Goal: Task Accomplishment & Management: Complete application form

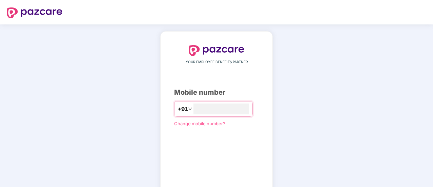
type input "**********"
click at [242, 112] on input "**********" at bounding box center [221, 108] width 56 height 11
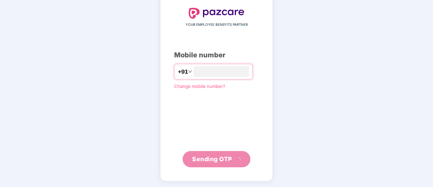
scroll to position [34, 0]
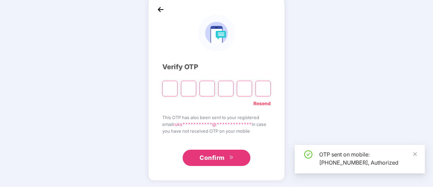
click at [171, 89] on input "Please enter verification code. Digit 1" at bounding box center [169, 89] width 15 height 16
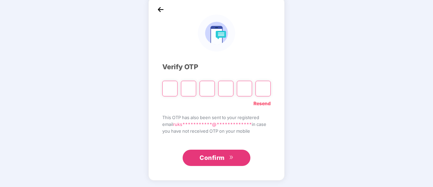
type input "*"
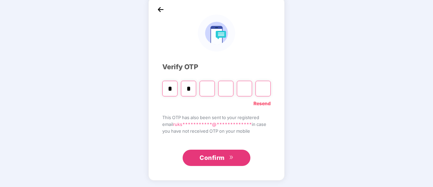
type input "*"
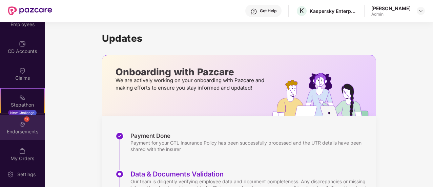
scroll to position [74, 0]
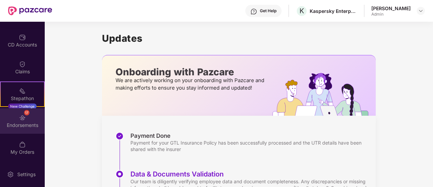
click at [22, 120] on img at bounding box center [22, 117] width 7 height 7
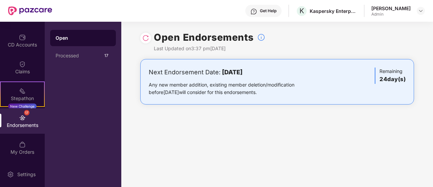
click at [66, 36] on div "Open" at bounding box center [83, 38] width 55 height 7
click at [73, 54] on div "Processed" at bounding box center [79, 55] width 47 height 5
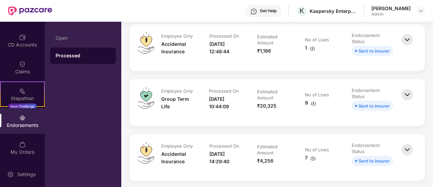
scroll to position [373, 0]
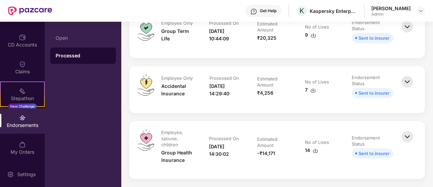
click at [408, 137] on img at bounding box center [407, 136] width 15 height 15
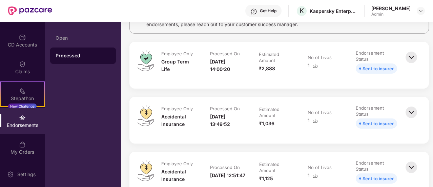
scroll to position [0, 0]
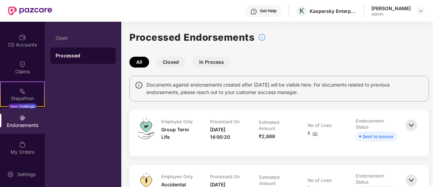
click at [213, 61] on button "In Process" at bounding box center [211, 62] width 38 height 11
click at [414, 124] on img at bounding box center [411, 125] width 15 height 15
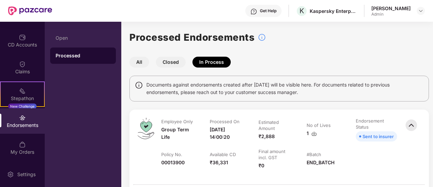
scroll to position [34, 0]
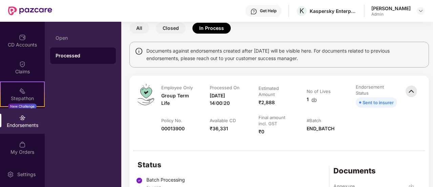
click at [379, 103] on div "Sent to insurer" at bounding box center [377, 102] width 31 height 7
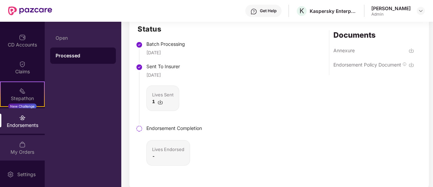
scroll to position [0, 0]
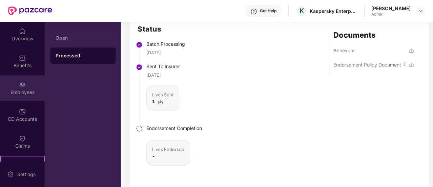
click at [22, 92] on div "Employees" at bounding box center [22, 92] width 45 height 7
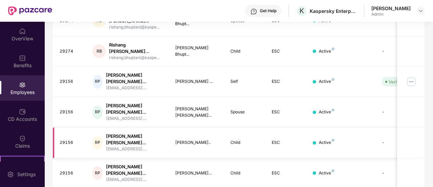
scroll to position [34, 0]
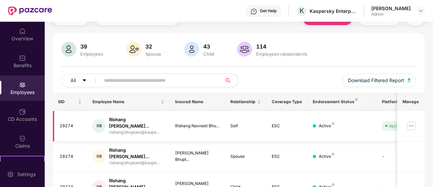
click at [411, 124] on img at bounding box center [411, 125] width 11 height 11
click at [393, 44] on div "39 Employees 32 Spouse 43 Child 114 Employees+dependents" at bounding box center [238, 50] width 355 height 16
click at [420, 9] on img at bounding box center [420, 10] width 5 height 5
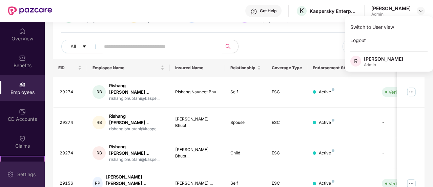
scroll to position [102, 0]
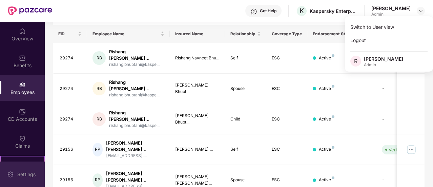
click at [24, 171] on div "Settings" at bounding box center [26, 174] width 22 height 7
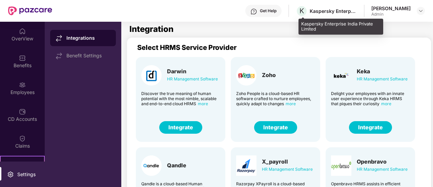
click at [323, 12] on div "Kaspersky Enterprise India Private Limited" at bounding box center [333, 11] width 47 height 6
click at [303, 28] on div "Kaspersky Enterprise India Private Limited" at bounding box center [340, 27] width 85 height 16
click at [304, 13] on span "K" at bounding box center [301, 11] width 4 height 8
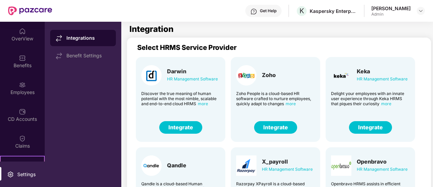
click at [318, 20] on div "Get Help K Kaspersky Enterprise India Private Limited Ruksana Siledar Admin" at bounding box center [238, 11] width 373 height 22
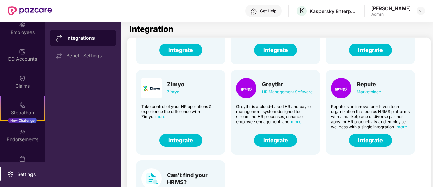
scroll to position [74, 0]
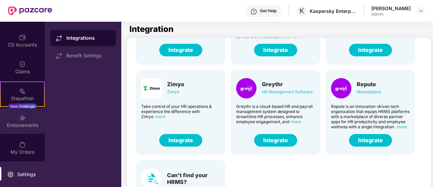
click at [23, 124] on div "Endorsements" at bounding box center [22, 125] width 45 height 7
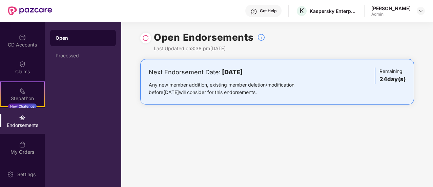
click at [194, 82] on div "Any new member addition, existing member deletion/modification before [DATE] wi…" at bounding box center [232, 88] width 167 height 15
click at [198, 67] on div "Next Endorsement Date: [DATE] Any new member addition, existing member deletion…" at bounding box center [277, 81] width 274 height 45
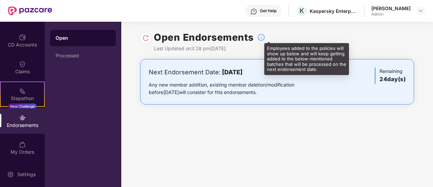
click at [260, 36] on img at bounding box center [261, 37] width 8 height 8
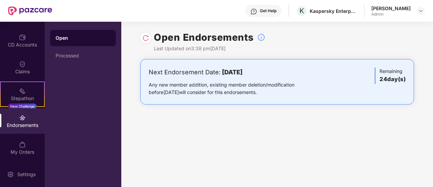
click at [145, 38] on img at bounding box center [145, 38] width 7 height 7
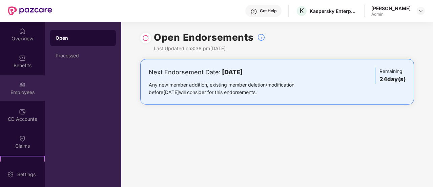
click at [21, 89] on div "Employees" at bounding box center [22, 92] width 45 height 7
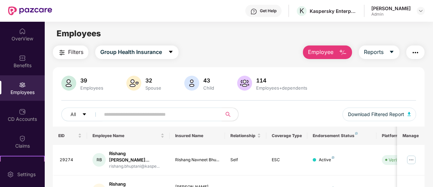
click at [325, 50] on span "Employee" at bounding box center [320, 52] width 25 height 8
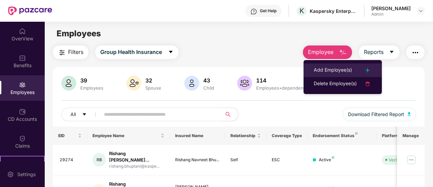
click at [331, 67] on div "Add Employee(s)" at bounding box center [333, 70] width 38 height 8
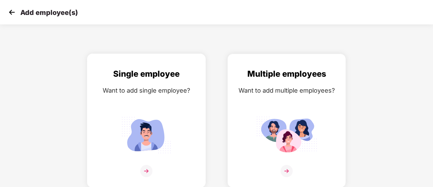
click at [147, 167] on img at bounding box center [146, 171] width 12 height 12
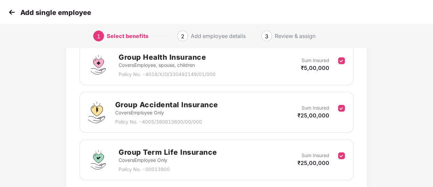
scroll to position [157, 0]
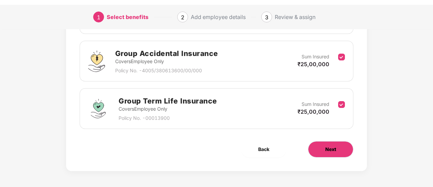
click at [329, 148] on span "Next" at bounding box center [330, 148] width 11 height 7
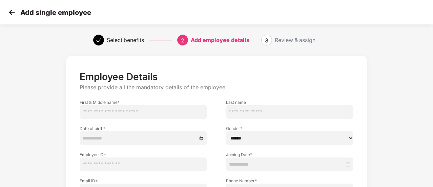
click at [119, 111] on input "text" at bounding box center [143, 112] width 127 height 14
type input "*******"
click at [245, 111] on input "text" at bounding box center [289, 112] width 127 height 14
paste input "********"
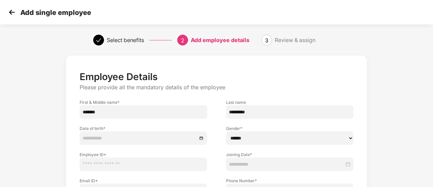
type input "********"
click at [132, 139] on input at bounding box center [140, 137] width 114 height 7
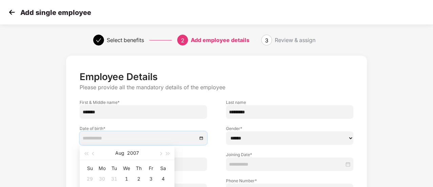
paste input "**********"
click at [134, 151] on button "2007" at bounding box center [133, 153] width 12 height 14
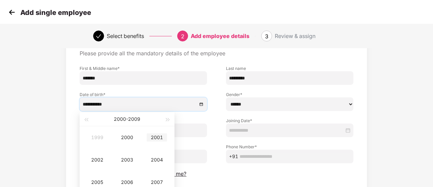
type input "**********"
click at [157, 136] on div "2001" at bounding box center [157, 137] width 20 height 8
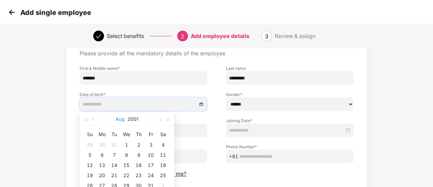
click at [117, 118] on button "Aug" at bounding box center [119, 119] width 9 height 14
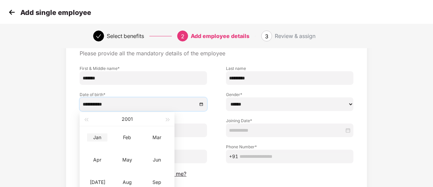
type input "**********"
click at [99, 138] on div "Jan" at bounding box center [97, 137] width 20 height 8
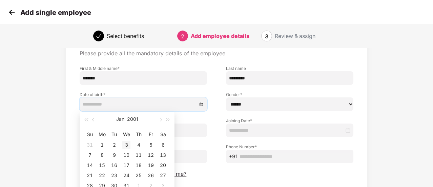
type input "**********"
click at [125, 145] on div "3" at bounding box center [126, 145] width 8 height 8
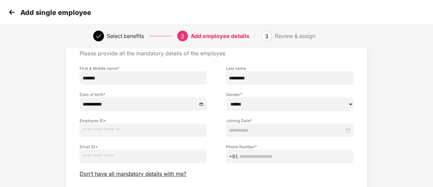
click at [277, 104] on select "****** **** ******" at bounding box center [289, 104] width 127 height 14
select select "******"
click at [226, 97] on select "****** **** ******" at bounding box center [289, 104] width 127 height 14
click at [115, 130] on input "text" at bounding box center [143, 130] width 127 height 14
type input "*****"
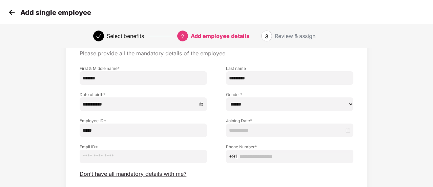
click at [248, 129] on input at bounding box center [286, 129] width 115 height 7
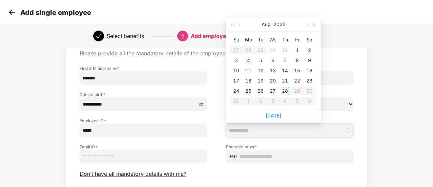
type input "**********"
click at [248, 61] on div "4" at bounding box center [248, 60] width 8 height 8
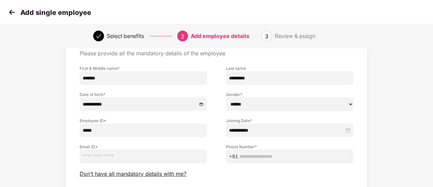
click at [123, 156] on input "email" at bounding box center [143, 156] width 127 height 14
click at [110, 160] on input "email" at bounding box center [143, 156] width 127 height 14
paste input "**********"
drag, startPoint x: 129, startPoint y: 156, endPoint x: 53, endPoint y: 155, distance: 75.9
click at [53, 155] on div "**********" at bounding box center [216, 127] width 361 height 219
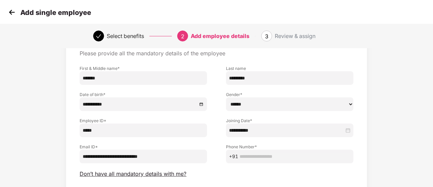
type input "**********"
click at [252, 157] on input "text" at bounding box center [294, 155] width 111 height 7
paste input "**********"
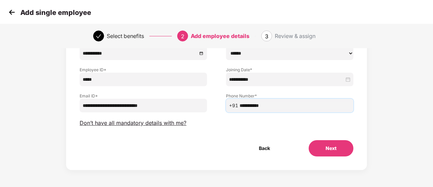
click at [326, 150] on button "Next" at bounding box center [331, 148] width 45 height 16
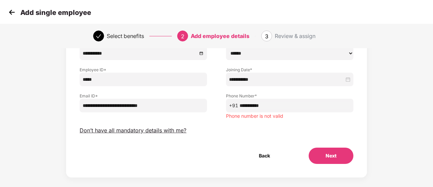
click at [253, 104] on input "**********" at bounding box center [294, 105] width 111 height 7
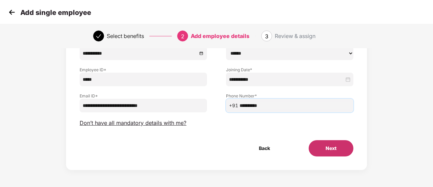
type input "**********"
click at [323, 143] on button "Next" at bounding box center [331, 148] width 45 height 16
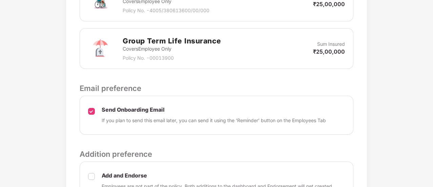
scroll to position [373, 0]
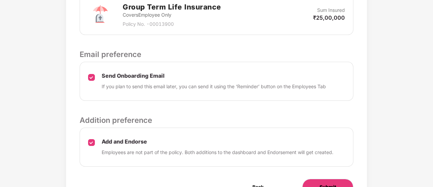
click at [331, 183] on span "Submit" at bounding box center [327, 186] width 17 height 7
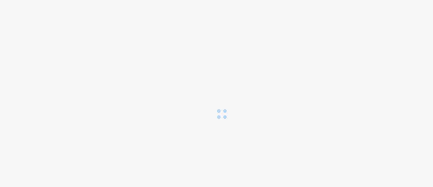
scroll to position [0, 0]
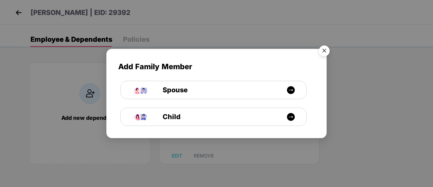
click at [322, 50] on img "Close" at bounding box center [324, 51] width 19 height 19
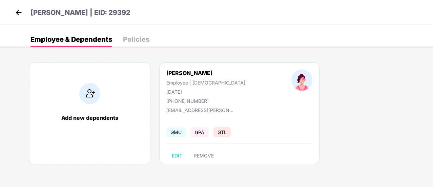
click at [133, 40] on div "Policies" at bounding box center [136, 39] width 26 height 7
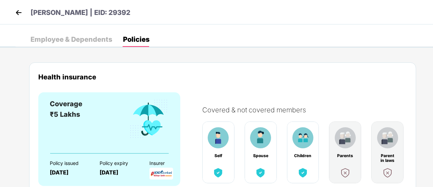
scroll to position [34, 0]
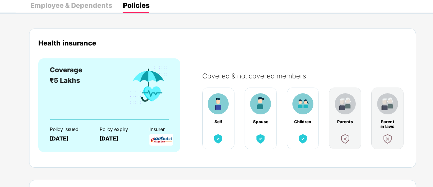
click at [300, 105] on img at bounding box center [302, 103] width 21 height 21
click at [301, 140] on img at bounding box center [303, 138] width 12 height 12
click at [302, 122] on div "Children" at bounding box center [303, 121] width 18 height 5
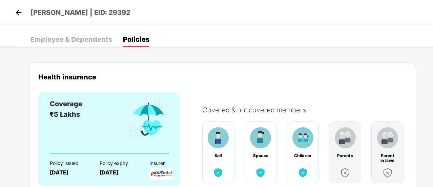
scroll to position [0, 0]
click at [17, 11] on img at bounding box center [19, 12] width 10 height 10
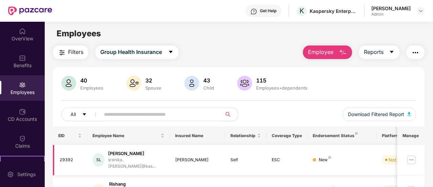
click at [61, 147] on td "29392" at bounding box center [70, 160] width 35 height 30
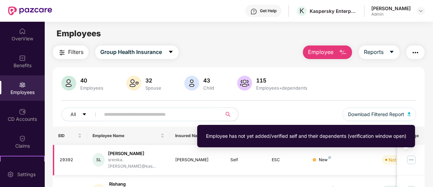
click at [390, 156] on div "Not Verified" at bounding box center [400, 159] width 25 height 7
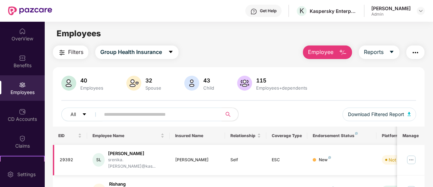
click at [411, 155] on img at bounding box center [411, 159] width 11 height 11
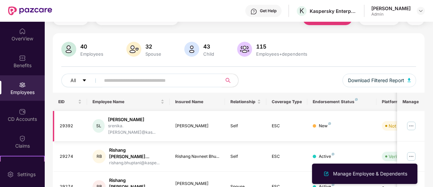
scroll to position [68, 0]
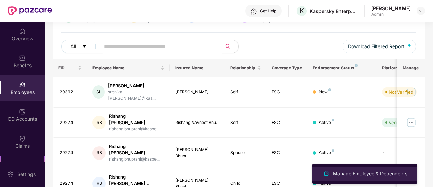
click at [379, 174] on div "Manage Employee & Dependents" at bounding box center [370, 173] width 77 height 7
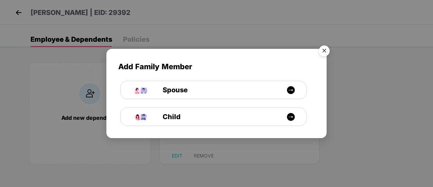
click at [323, 50] on img "Close" at bounding box center [324, 51] width 19 height 19
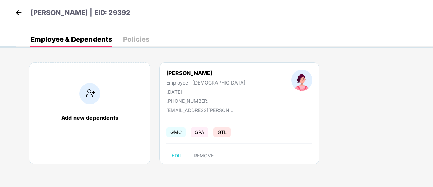
click at [175, 134] on span "GMC" at bounding box center [175, 132] width 19 height 10
click at [179, 130] on span "GMC" at bounding box center [175, 132] width 19 height 10
click at [204, 131] on span "GPA" at bounding box center [200, 132] width 18 height 10
click at [224, 131] on span "GTL" at bounding box center [221, 132] width 17 height 10
click at [179, 153] on span "EDIT" at bounding box center [177, 155] width 10 height 5
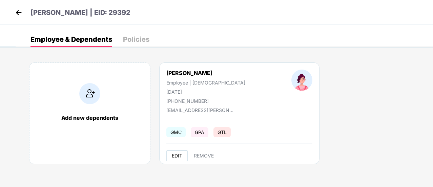
select select "******"
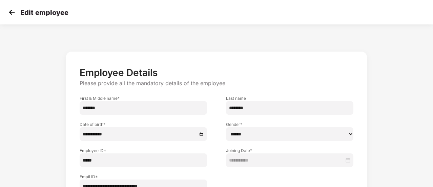
scroll to position [60, 0]
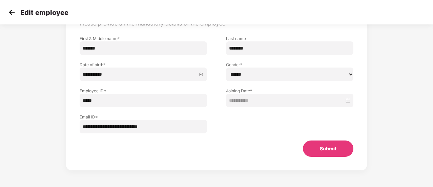
click at [326, 150] on button "Submit" at bounding box center [328, 148] width 50 height 16
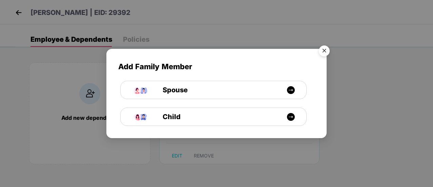
click at [325, 49] on img "Close" at bounding box center [324, 51] width 19 height 19
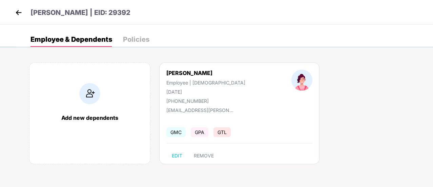
click at [16, 11] on img at bounding box center [19, 12] width 10 height 10
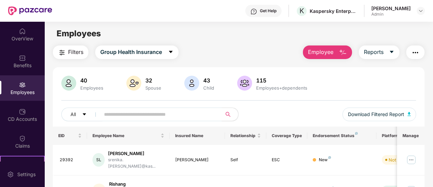
click at [414, 49] on img "button" at bounding box center [415, 52] width 8 height 8
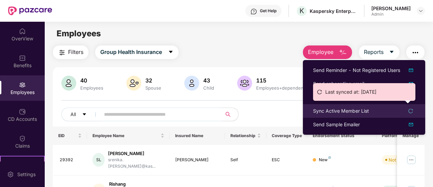
click at [410, 110] on icon "reload" at bounding box center [410, 110] width 5 height 5
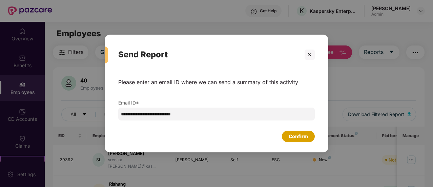
click at [298, 135] on div "Confirm" at bounding box center [298, 135] width 19 height 7
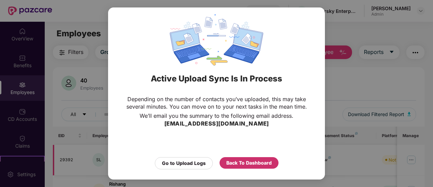
click at [246, 163] on div "Back To Dashboard" at bounding box center [248, 162] width 45 height 7
